Goal: Check status: Check status

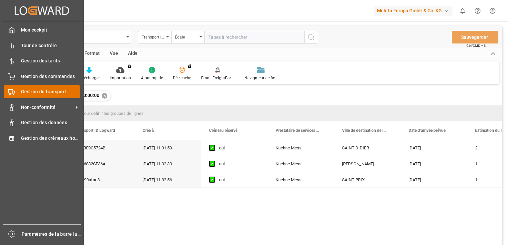
click at [29, 92] on span "Gestion du transport" at bounding box center [51, 91] width 60 height 7
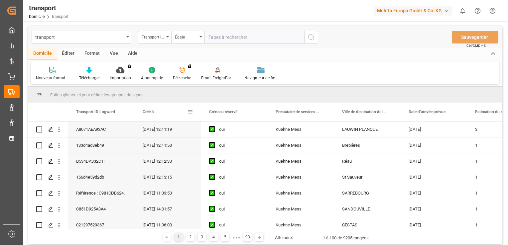
click at [192, 112] on span at bounding box center [190, 112] width 6 height 6
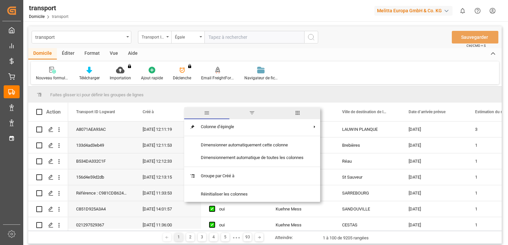
click at [251, 114] on span "filtre" at bounding box center [252, 113] width 6 height 6
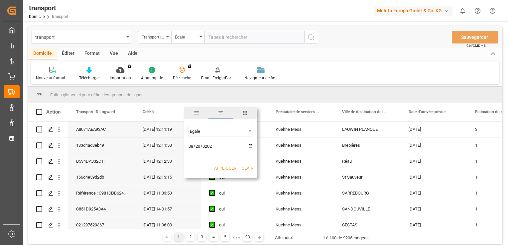
type input "[DATE]"
click at [218, 167] on button "Appliquer" at bounding box center [225, 168] width 22 height 7
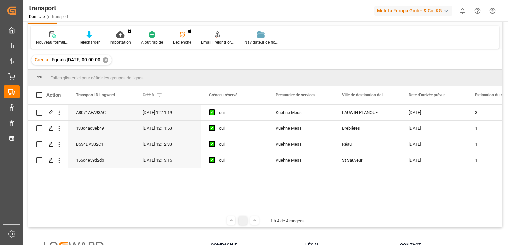
scroll to position [67, 0]
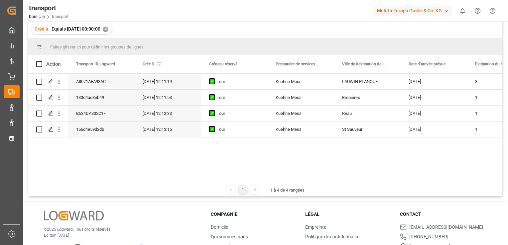
drag, startPoint x: 92, startPoint y: 181, endPoint x: 117, endPoint y: 185, distance: 25.3
click at [117, 185] on div "Faites glisser ici pour définir les groupes de lignes Drag here to set column l…" at bounding box center [265, 118] width 474 height 158
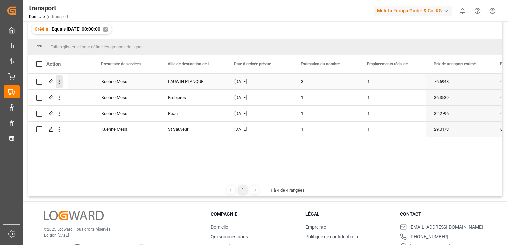
scroll to position [0, 0]
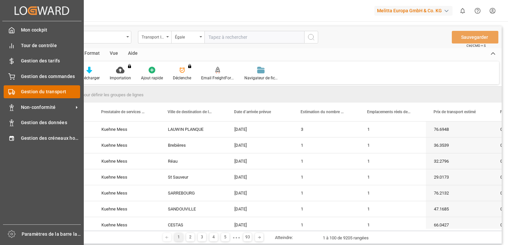
click at [32, 94] on span "Gestion du transport" at bounding box center [51, 91] width 60 height 7
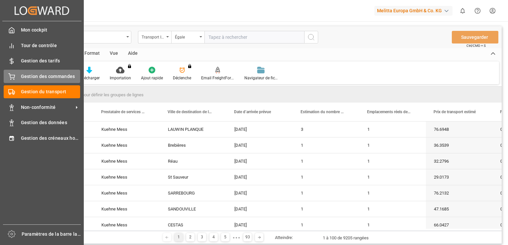
click at [9, 77] on icon at bounding box center [11, 77] width 7 height 7
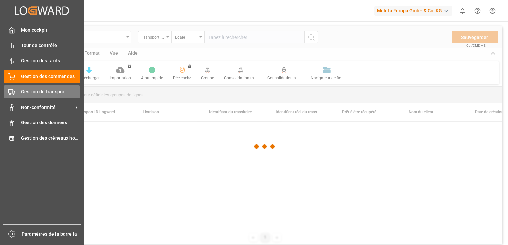
click at [19, 93] on div "Gestion du transport Gestion du transport" at bounding box center [42, 91] width 77 height 13
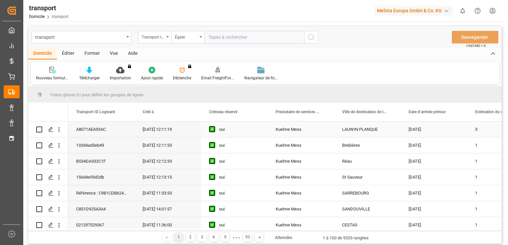
click at [192, 111] on span at bounding box center [190, 112] width 6 height 6
click at [190, 112] on span at bounding box center [190, 112] width 6 height 6
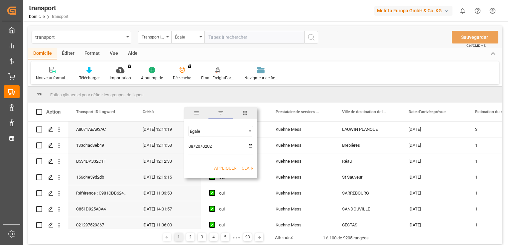
type input "[DATE]"
click at [219, 177] on div "Appliquer Clair" at bounding box center [220, 168] width 73 height 17
click at [216, 172] on div "Appliquer Clair" at bounding box center [220, 168] width 73 height 17
click at [215, 168] on button "Appliquer" at bounding box center [225, 168] width 22 height 7
